Goal: Task Accomplishment & Management: Use online tool/utility

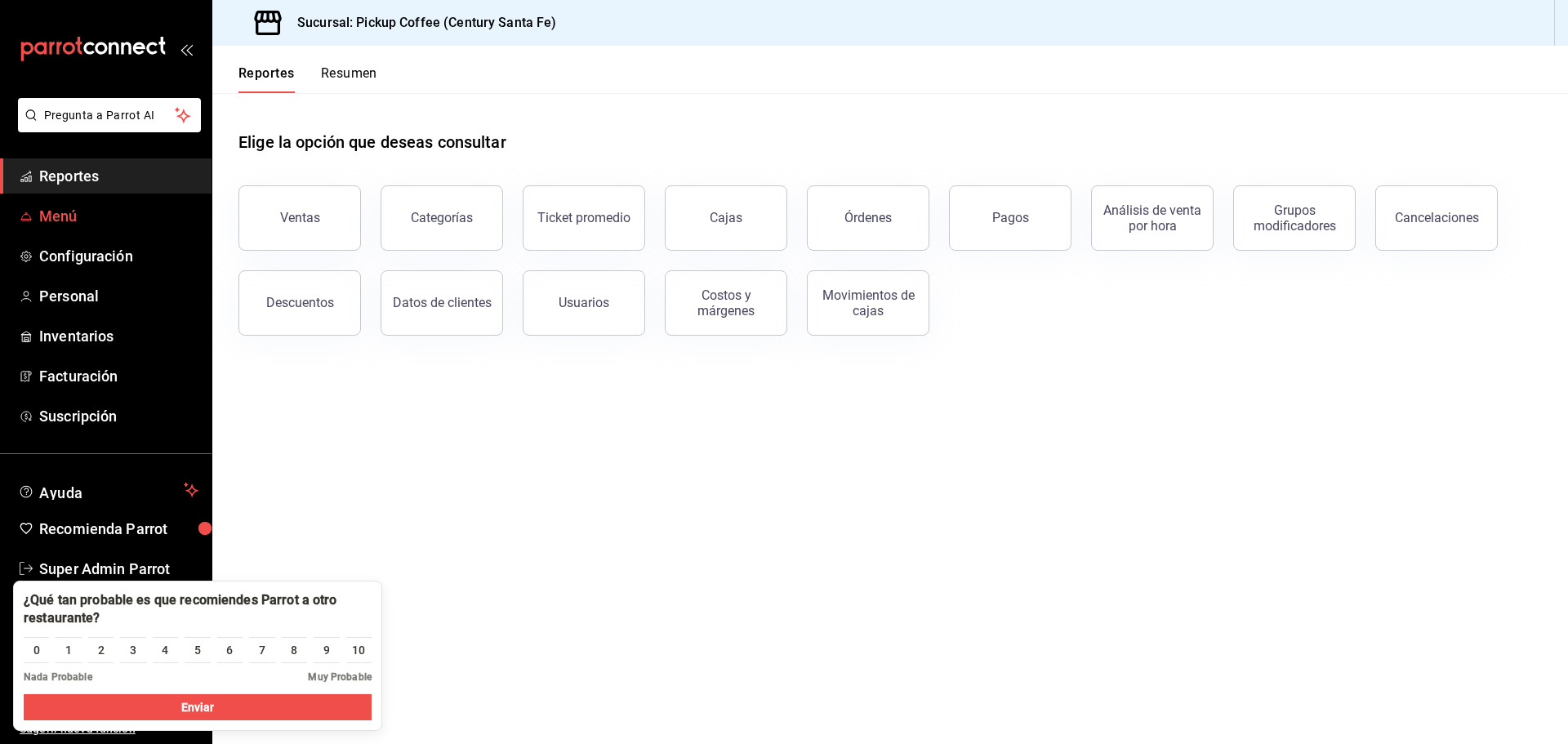
click at [69, 219] on span "Menú" at bounding box center [119, 216] width 159 height 22
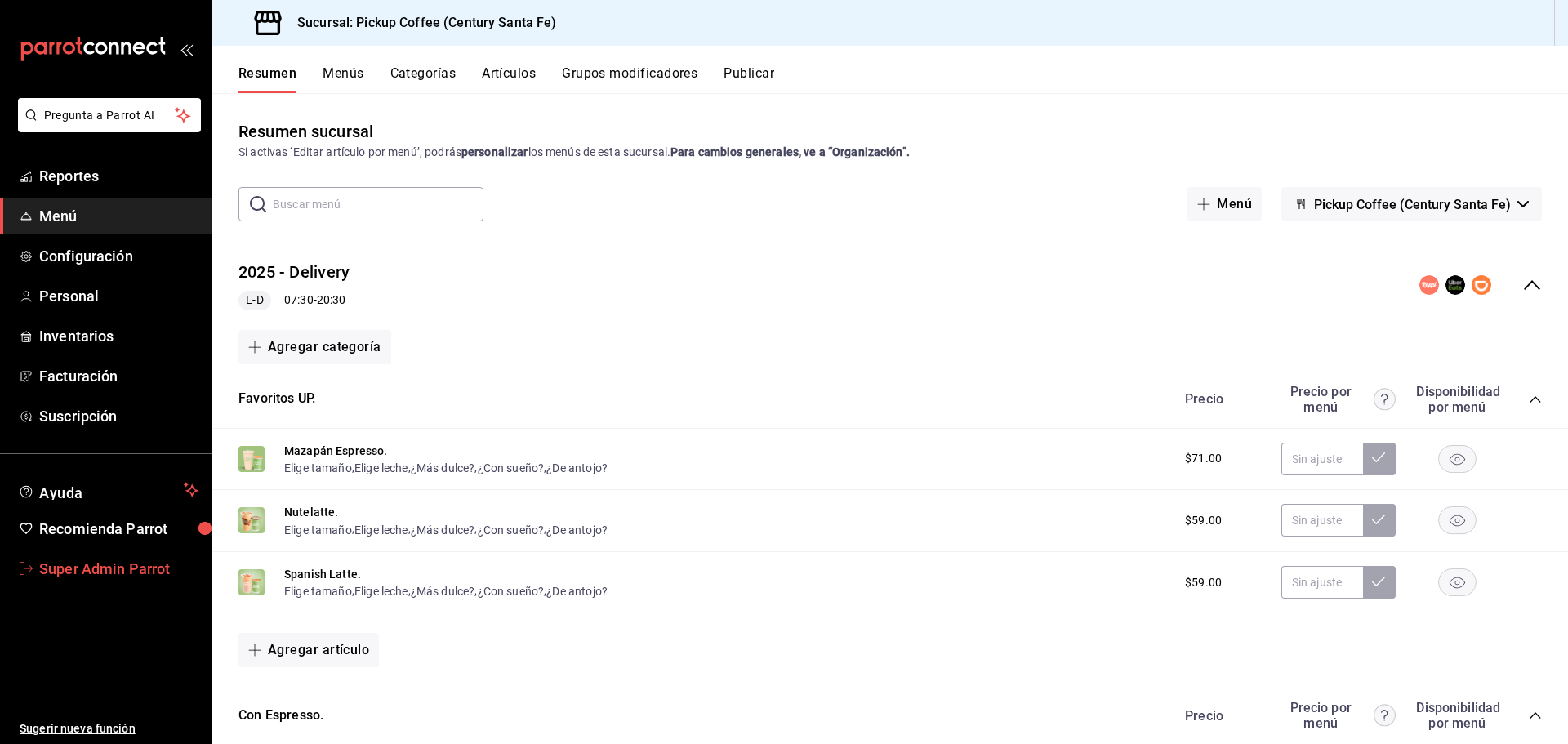
click at [79, 565] on span "Super Admin Parrot" at bounding box center [119, 568] width 159 height 22
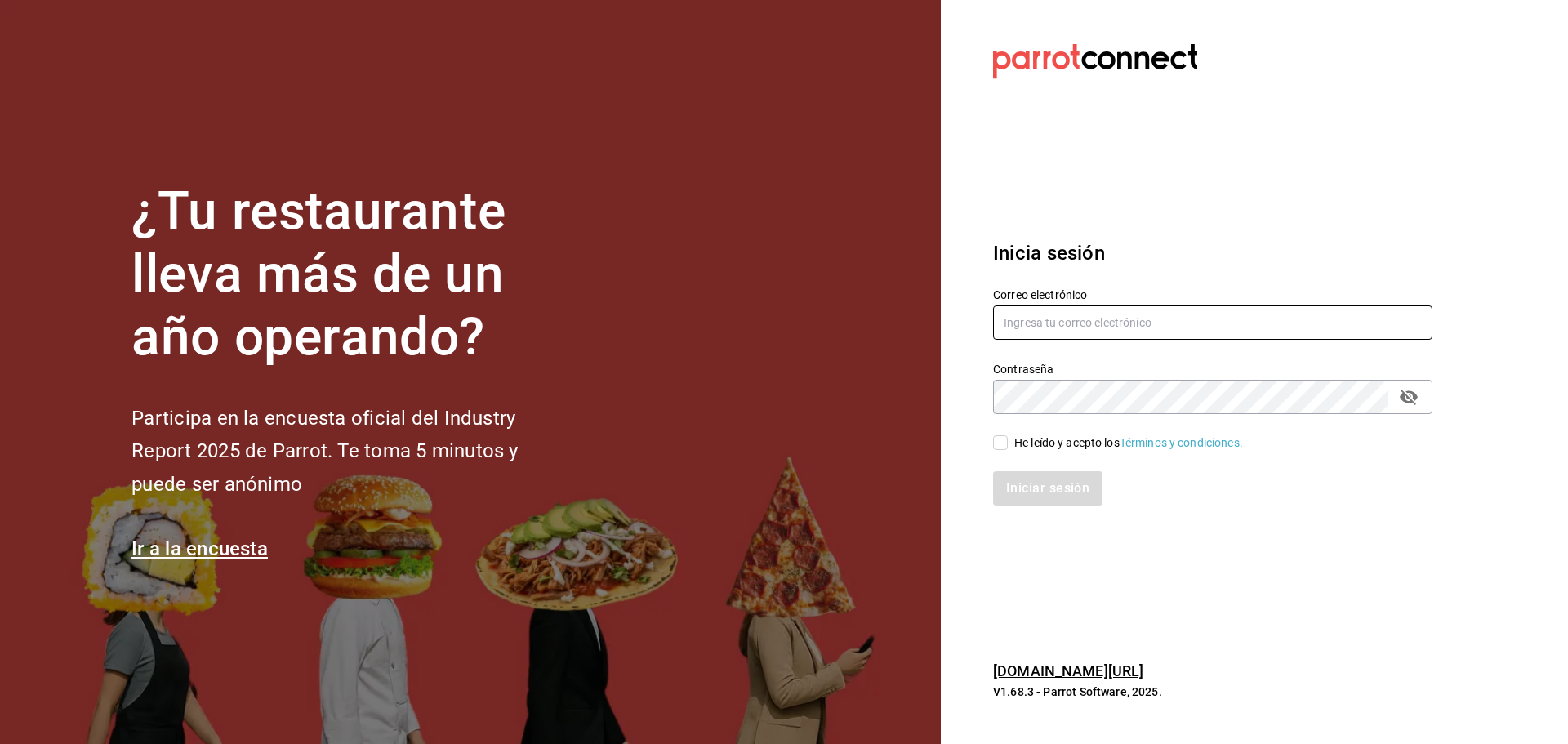
click at [1024, 332] on input "text" at bounding box center [1213, 322] width 440 height 34
paste input "[EMAIL_ADDRESS][DOMAIN_NAME]"
type input "[EMAIL_ADDRESS][DOMAIN_NAME]"
click at [999, 441] on input "He leído y acepto los Términos y condiciones." at bounding box center [1001, 443] width 15 height 15
checkbox input "true"
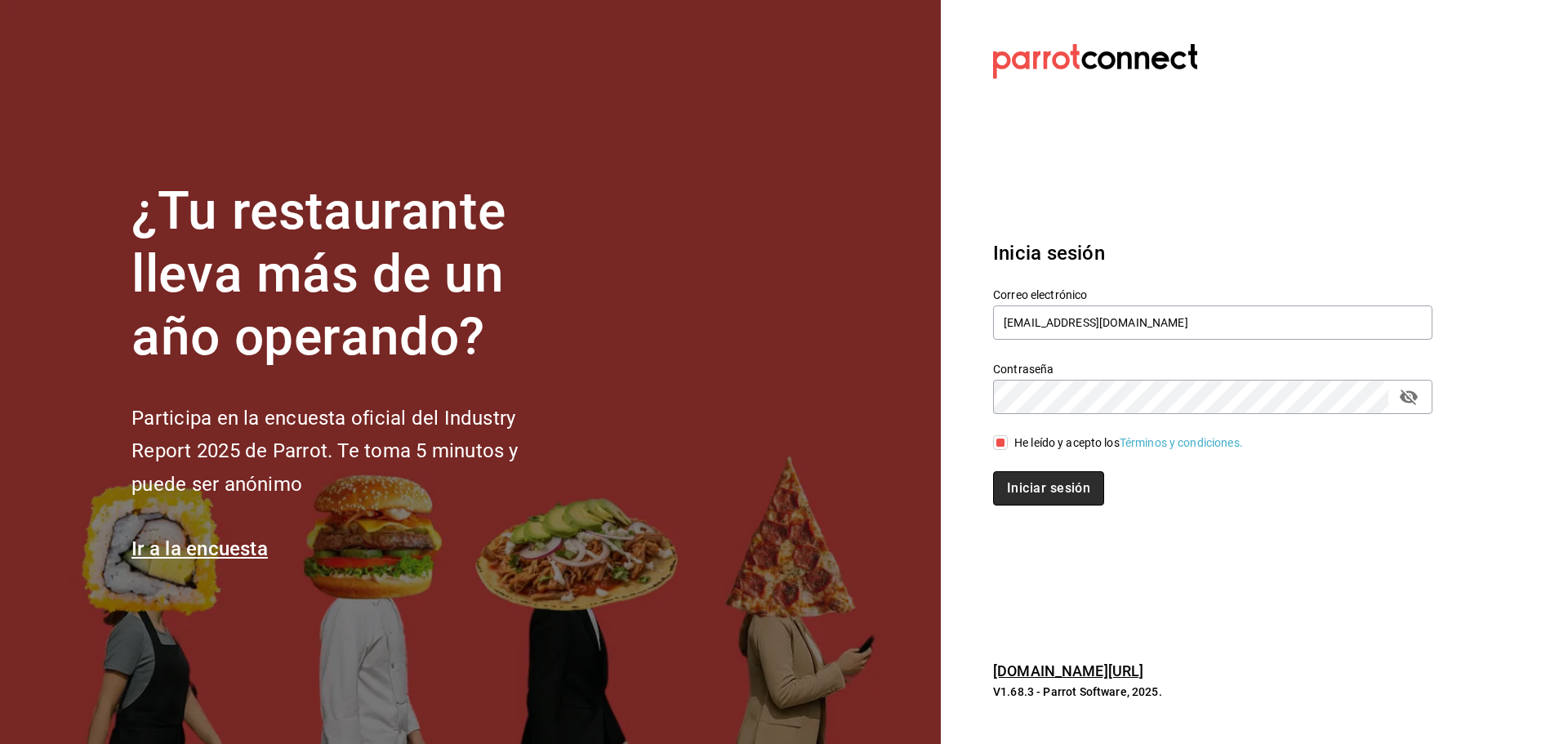
click at [1010, 477] on button "Iniciar sesión" at bounding box center [1049, 489] width 111 height 34
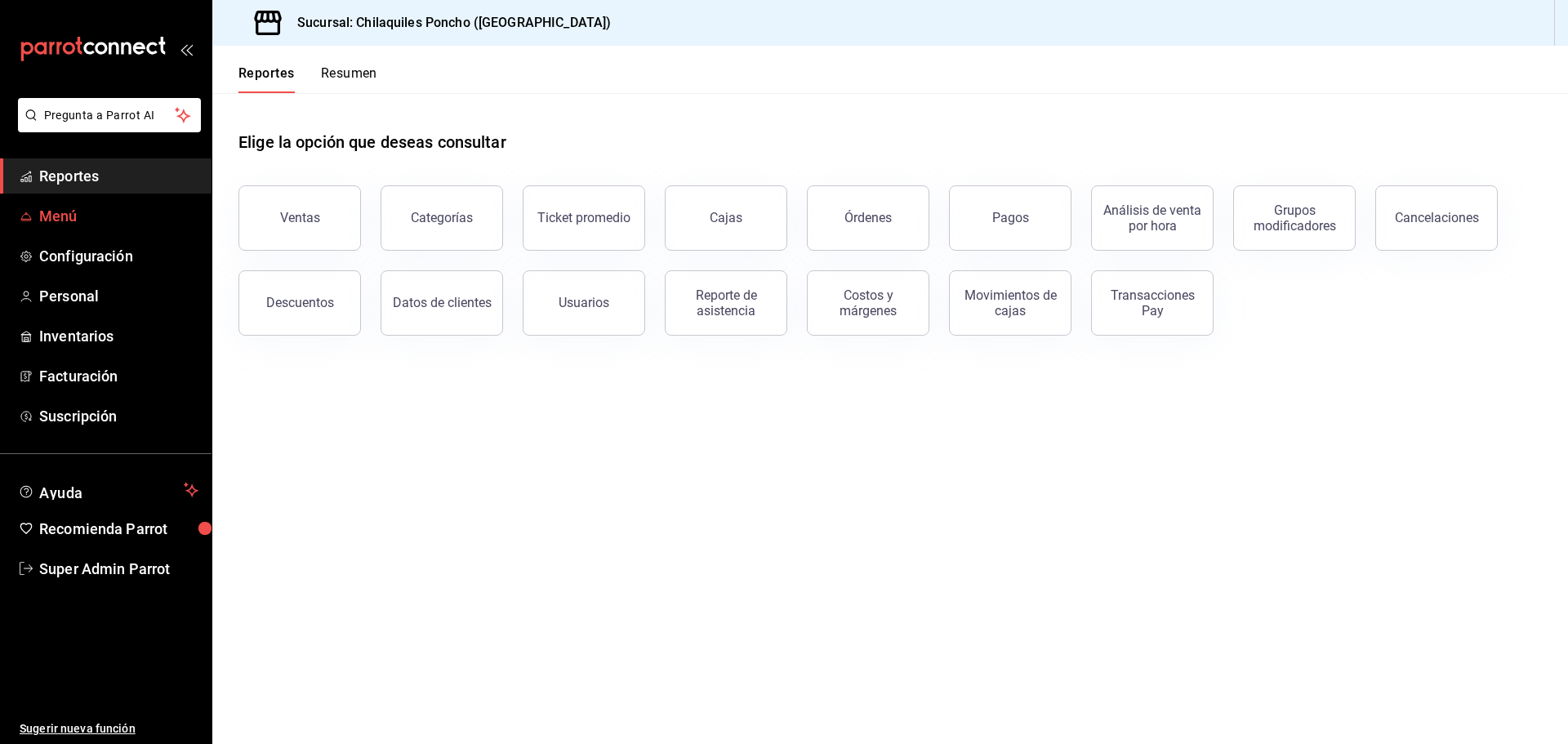
click at [87, 215] on span "Menú" at bounding box center [119, 216] width 159 height 22
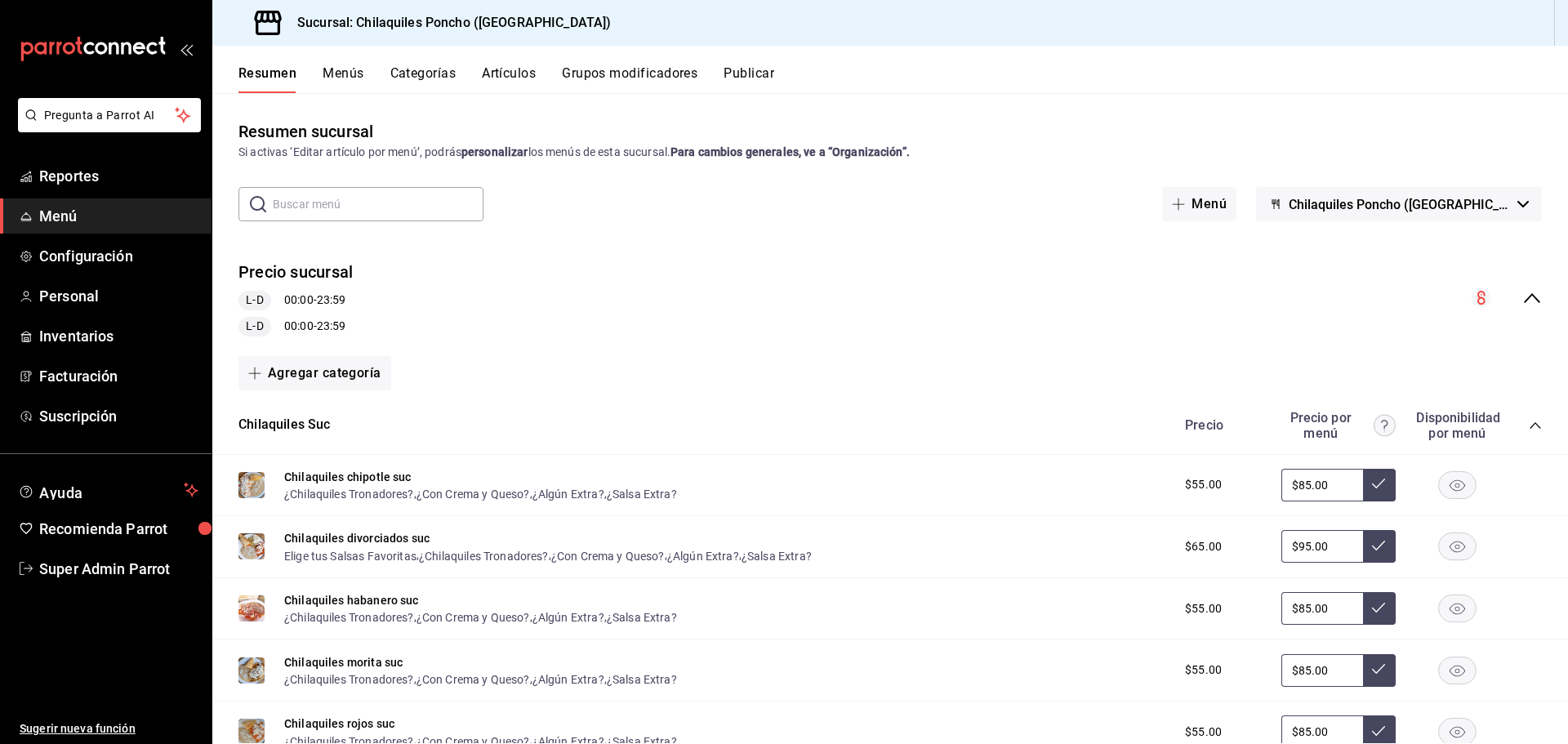
click at [496, 71] on button "Artículos" at bounding box center [509, 78] width 54 height 27
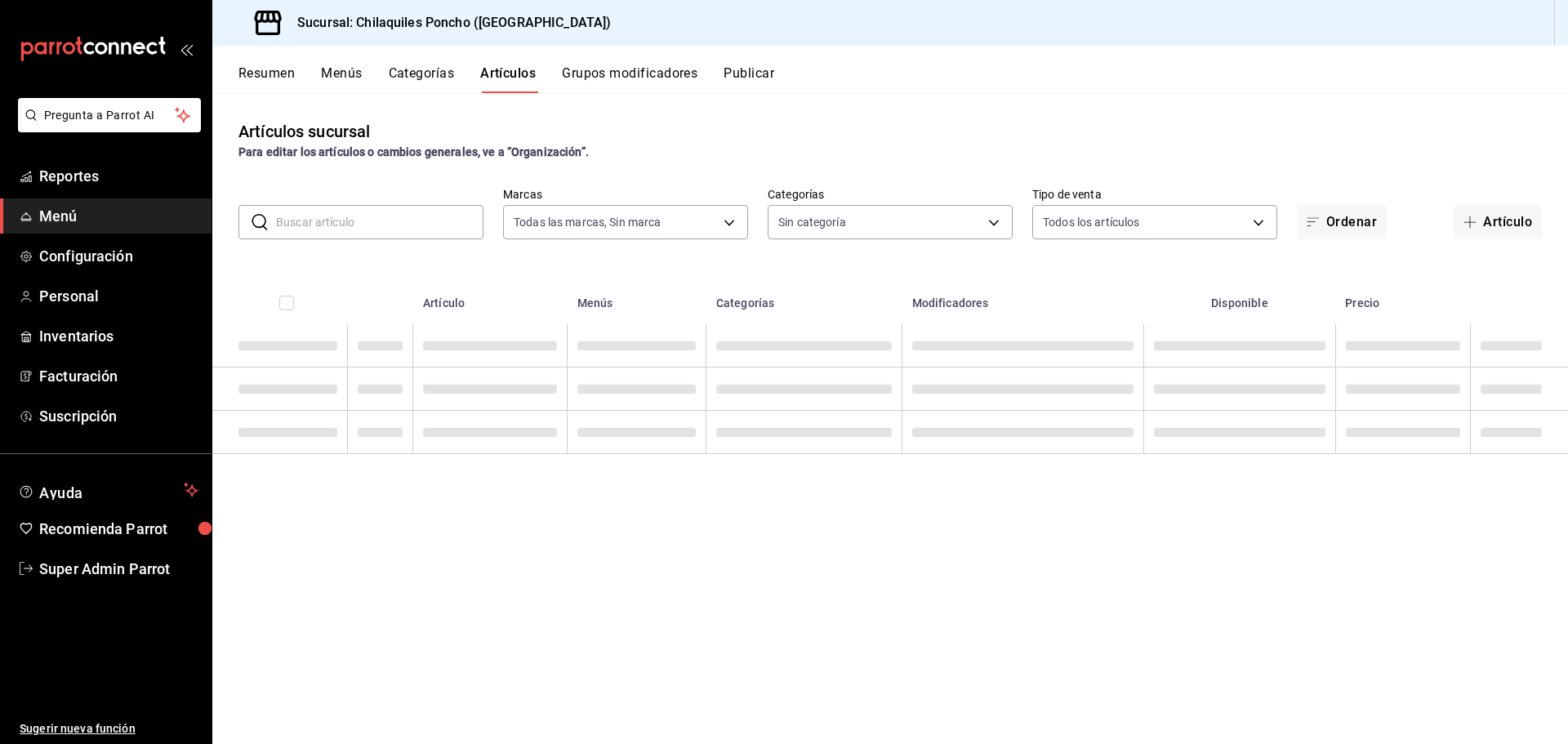
type input "9bcb220c-419a-4f5a-8afa-cf23028ffdd5,cd2e5cda-0540-4c7e-adca-baf202a50337,60bf9…"
type input "1423fdb7-6b30-4e68-a3cf-8926d0fe921e,5599acb2-c33f-4e79-9191-f55cf8b3d673,a41e5…"
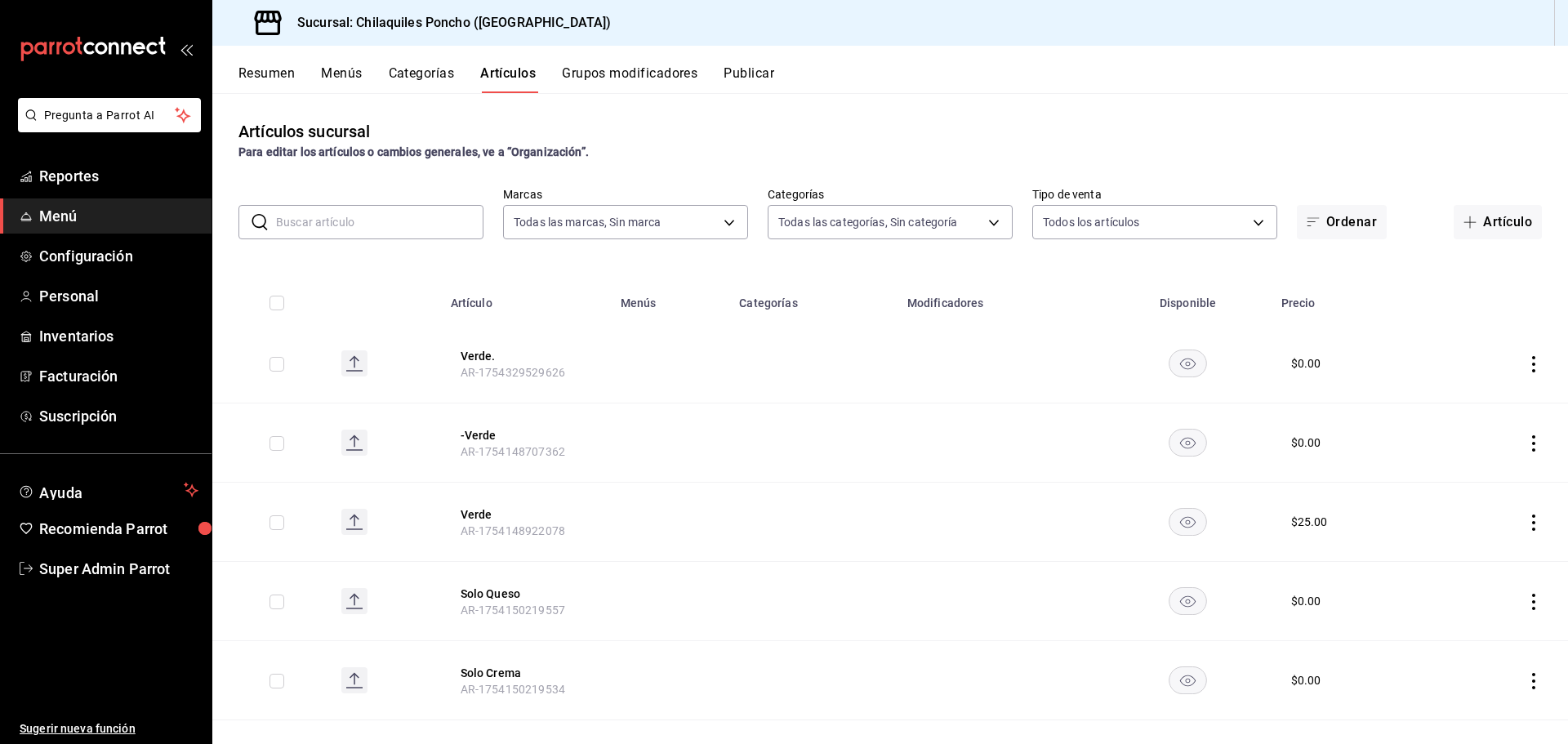
click at [310, 231] on input "text" at bounding box center [380, 222] width 207 height 33
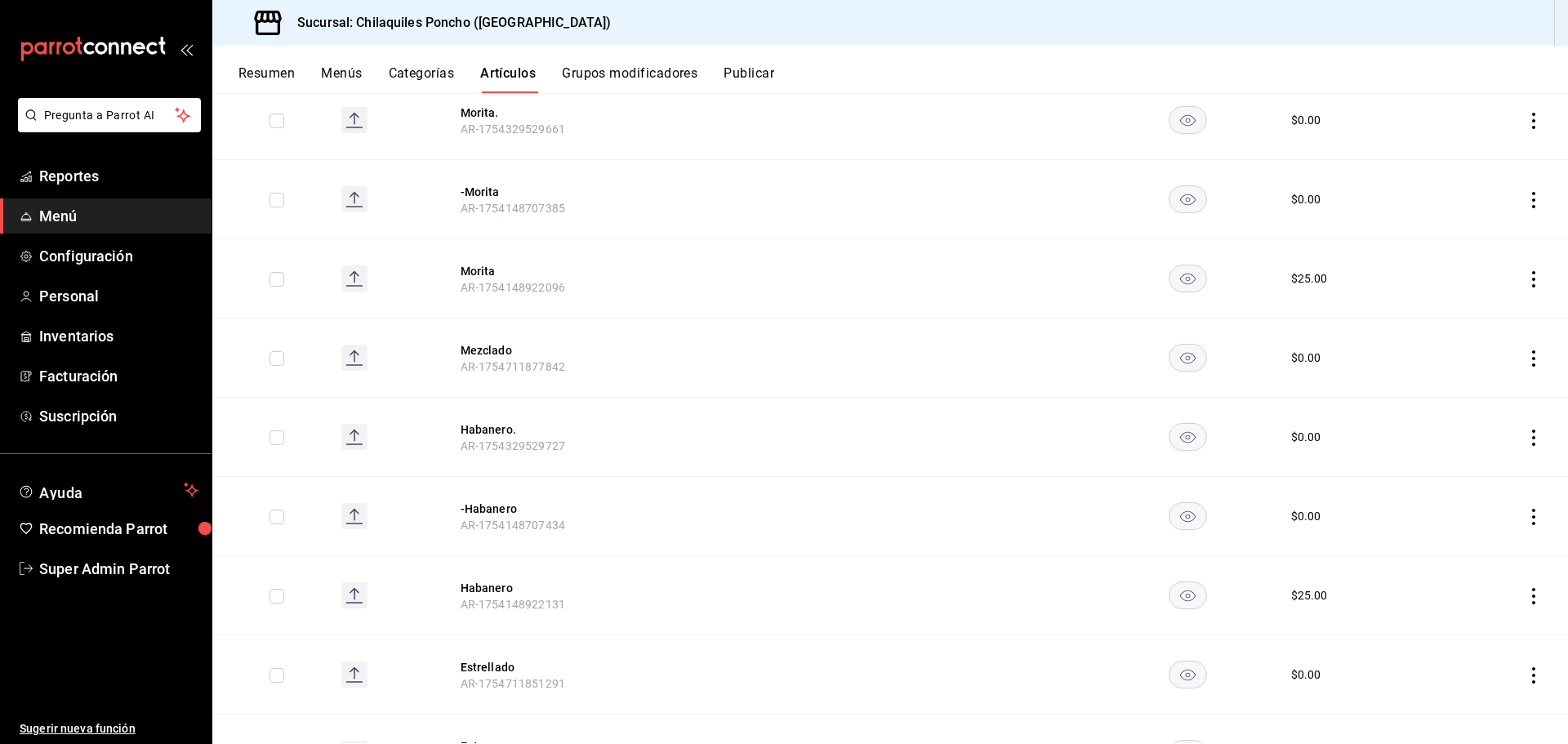
scroll to position [1205, 0]
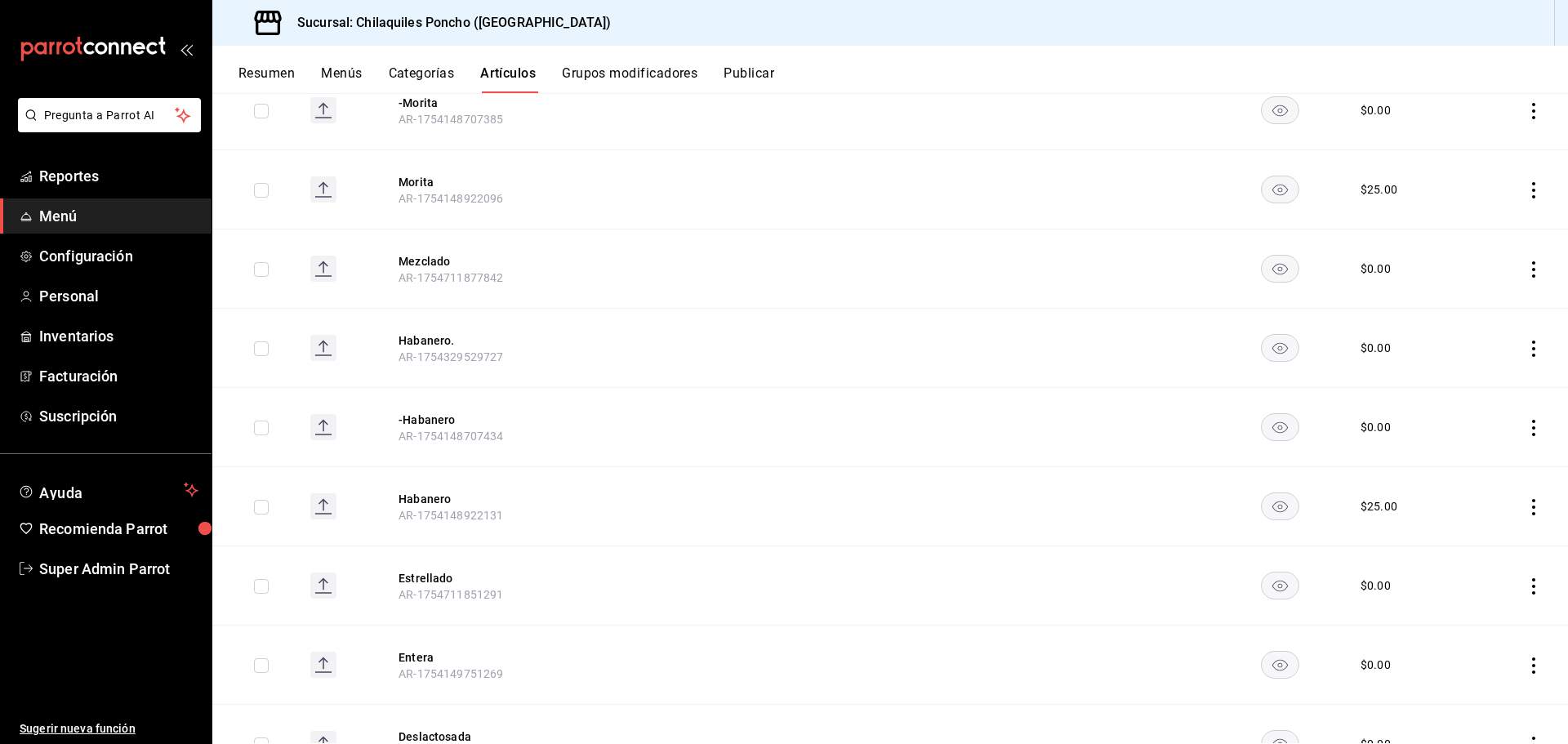
click at [825, 9] on div "Sucursal: Chilaquiles Poncho (Chapalita)" at bounding box center [891, 23] width 1356 height 46
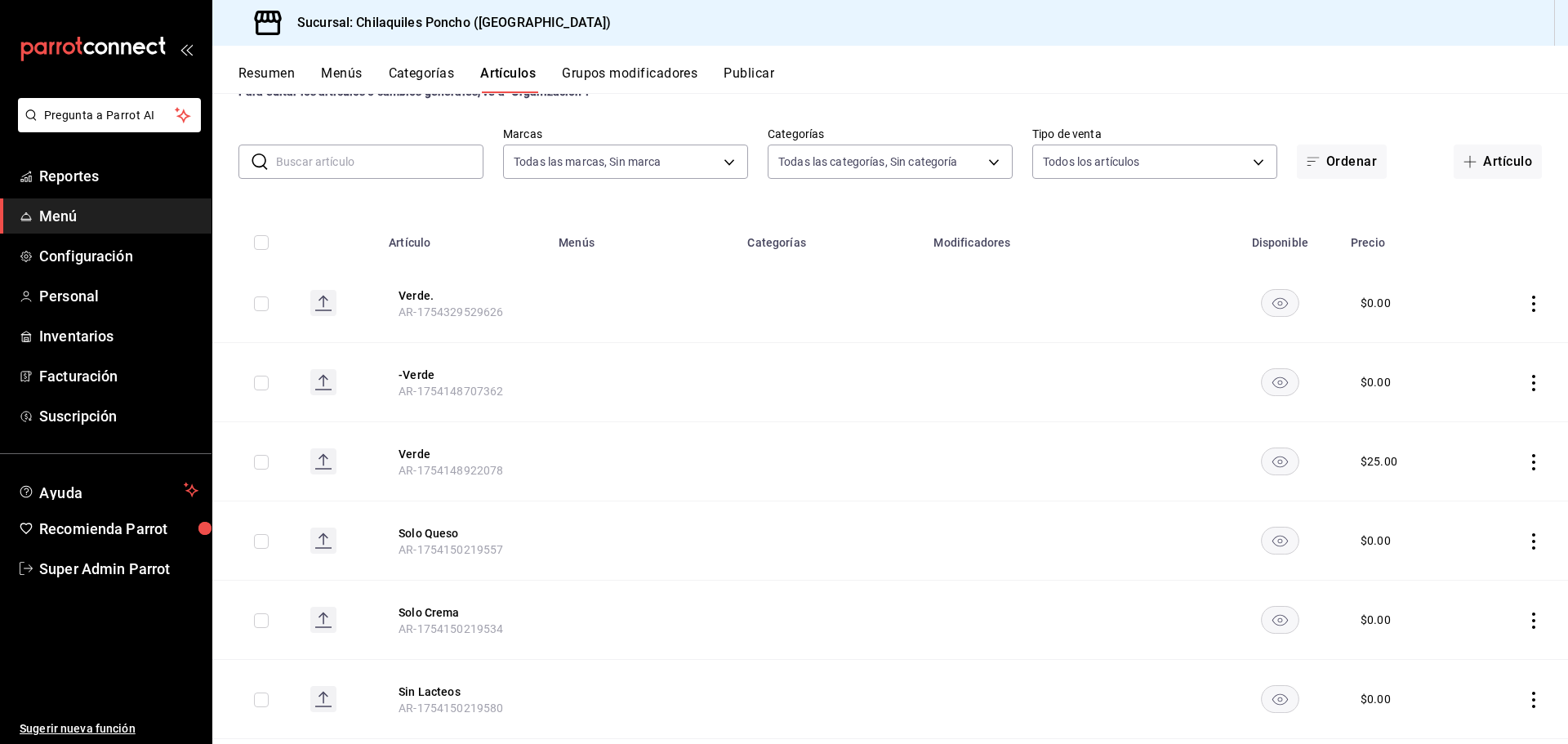
scroll to position [0, 0]
